Goal: Navigation & Orientation: Find specific page/section

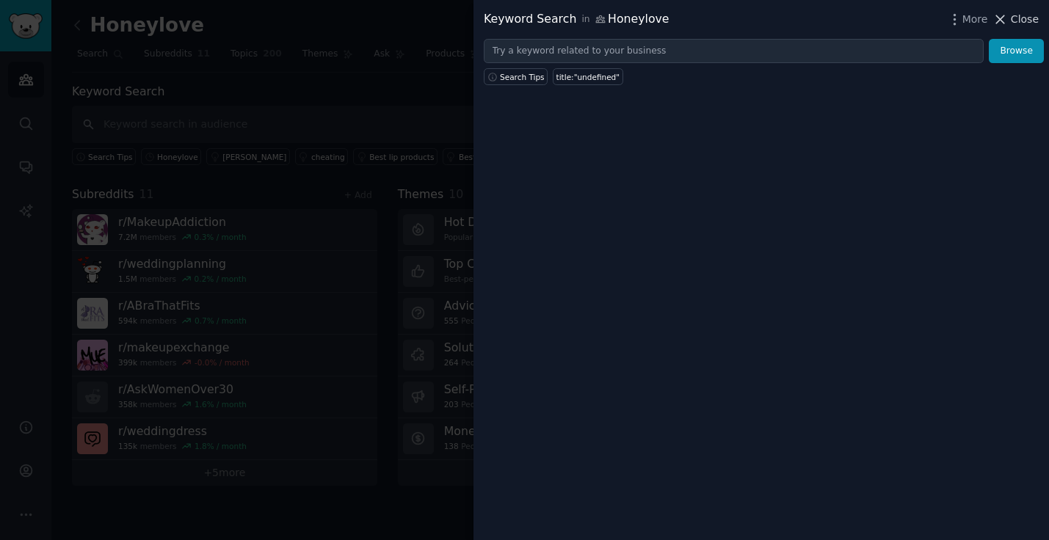
click at [1012, 15] on span "Close" at bounding box center [1025, 19] width 28 height 15
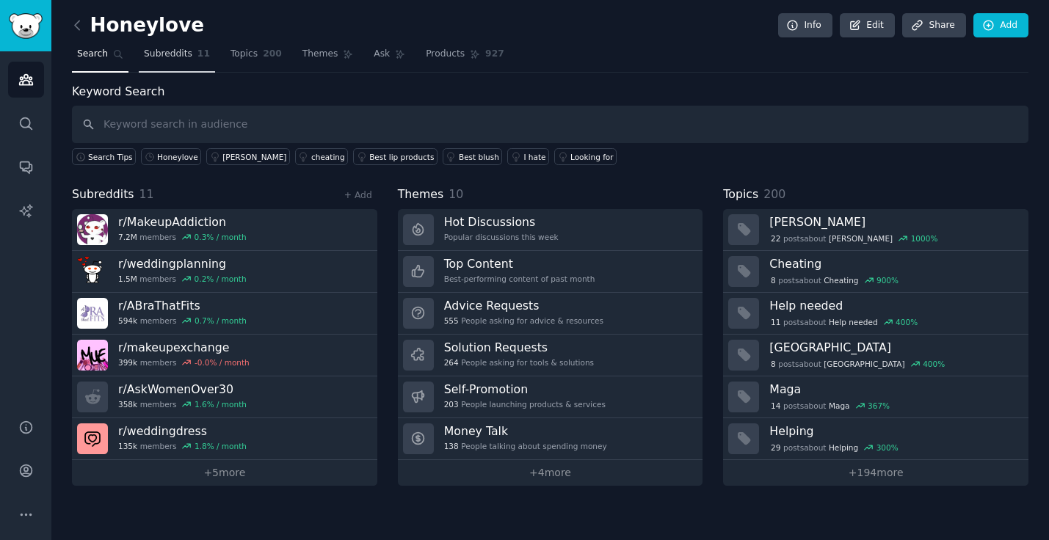
click at [151, 58] on span "Subreddits" at bounding box center [168, 54] width 48 height 13
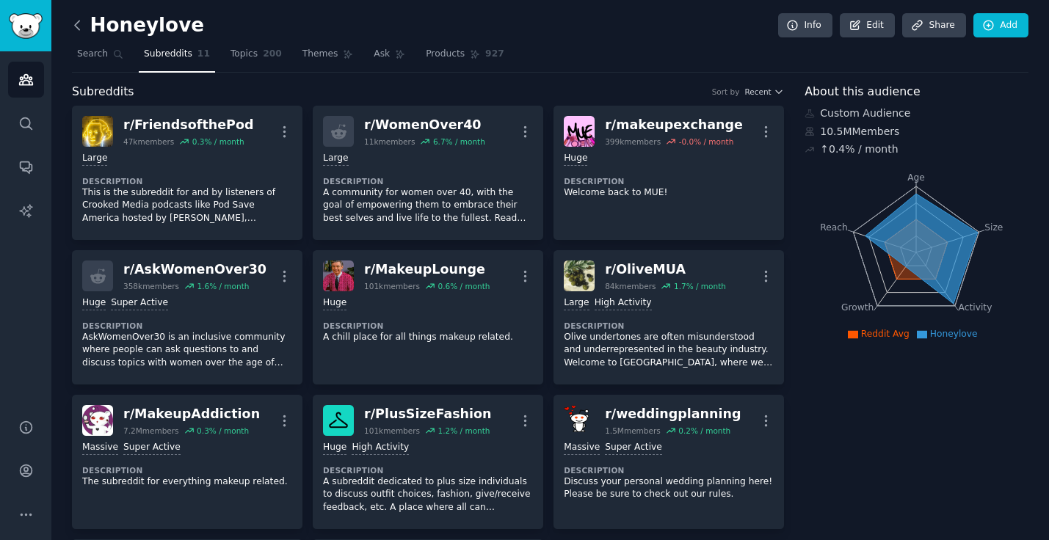
click at [82, 26] on icon at bounding box center [77, 25] width 15 height 15
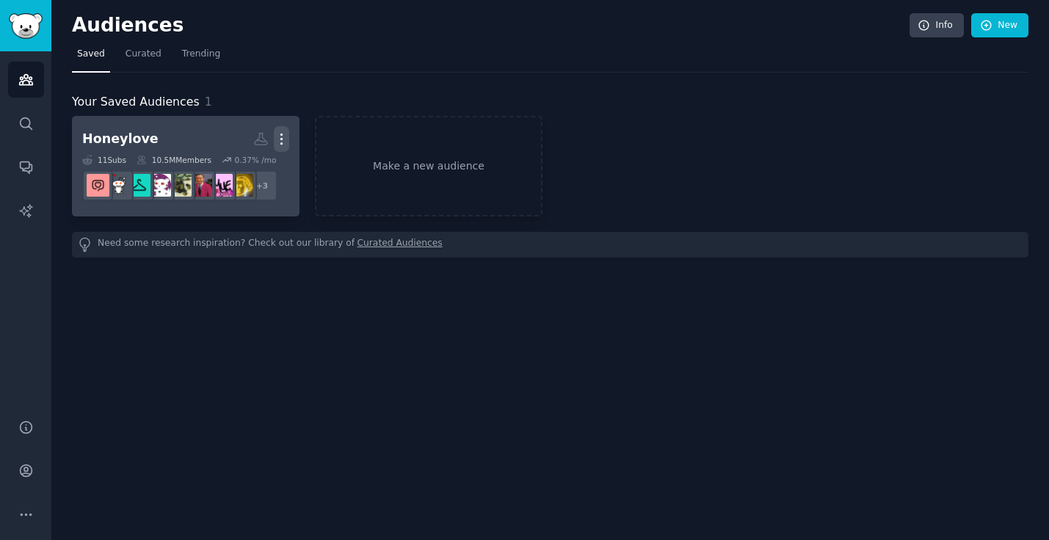
click at [283, 142] on icon "button" at bounding box center [281, 138] width 15 height 15
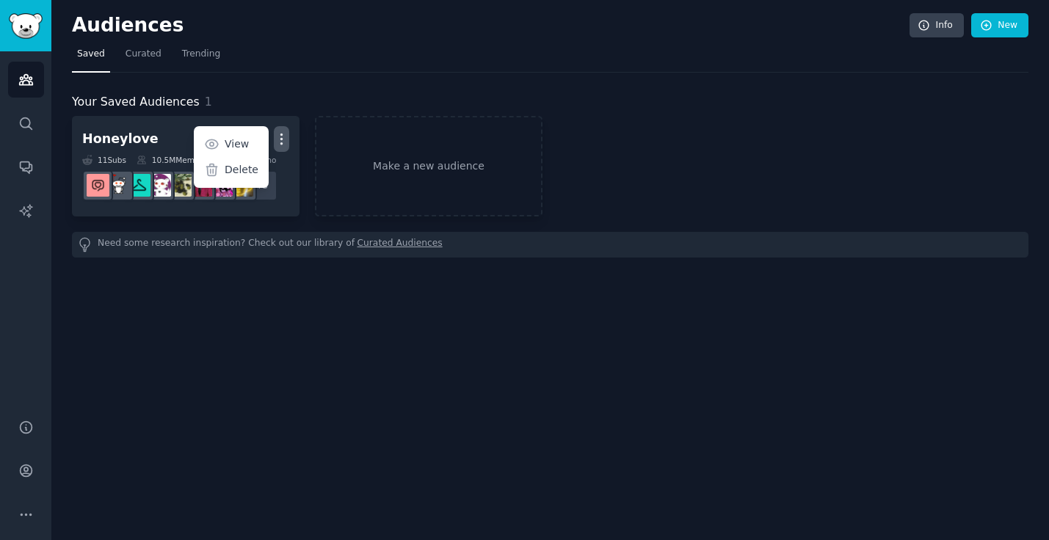
click at [284, 293] on div "Audiences Info New Saved Curated Trending Your Saved Audiences 1 Honeylove More…" at bounding box center [550, 270] width 998 height 540
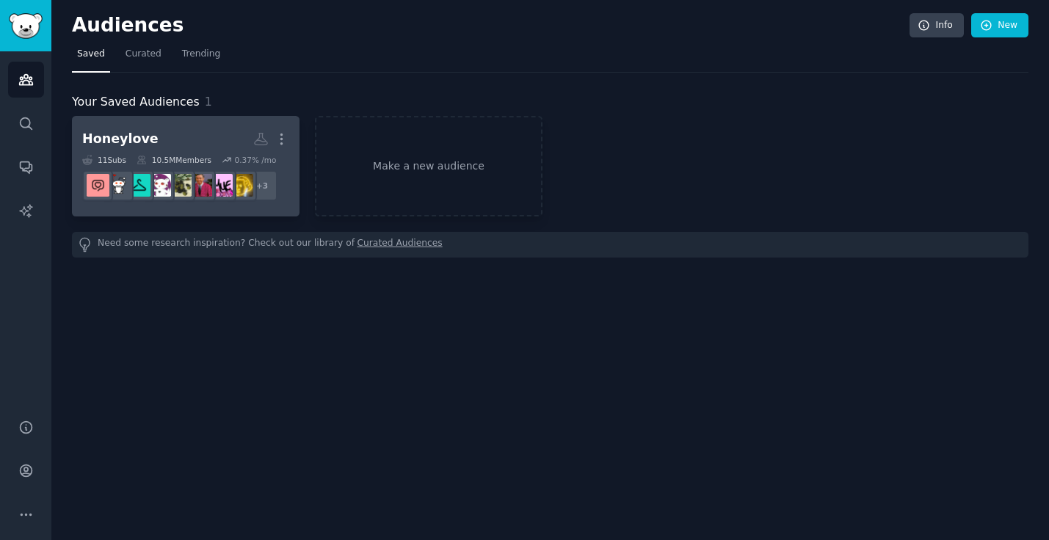
click at [207, 151] on h2 "Honeylove More" at bounding box center [185, 139] width 207 height 26
